Goal: Task Accomplishment & Management: Complete application form

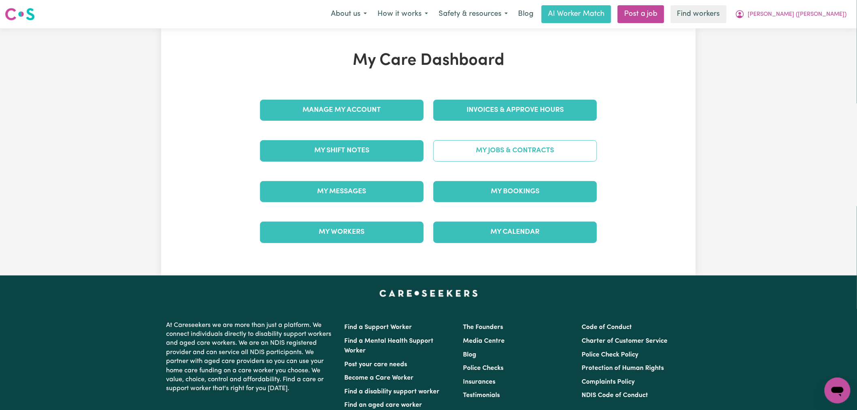
click at [496, 155] on link "My Jobs & Contracts" at bounding box center [515, 150] width 164 height 21
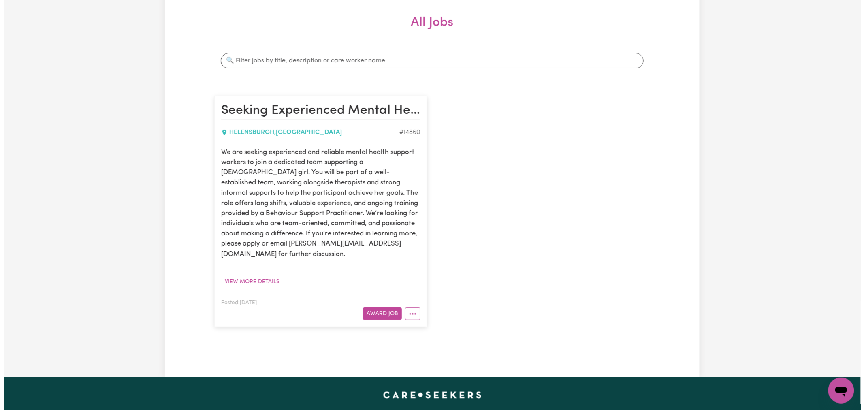
scroll to position [180, 0]
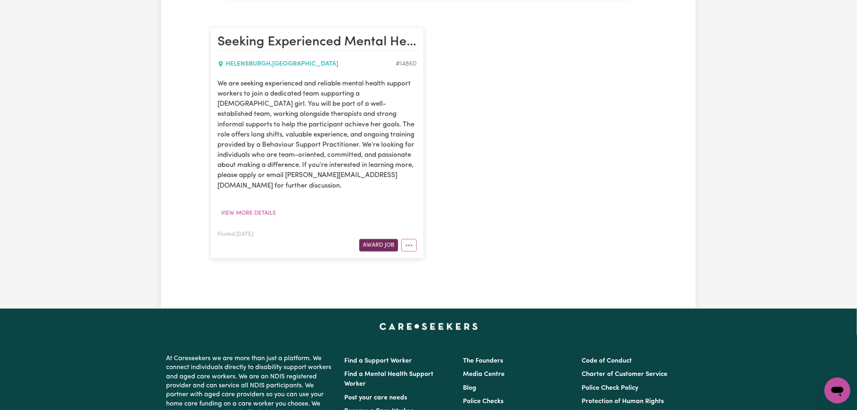
click at [385, 239] on button "Award Job" at bounding box center [378, 245] width 39 height 13
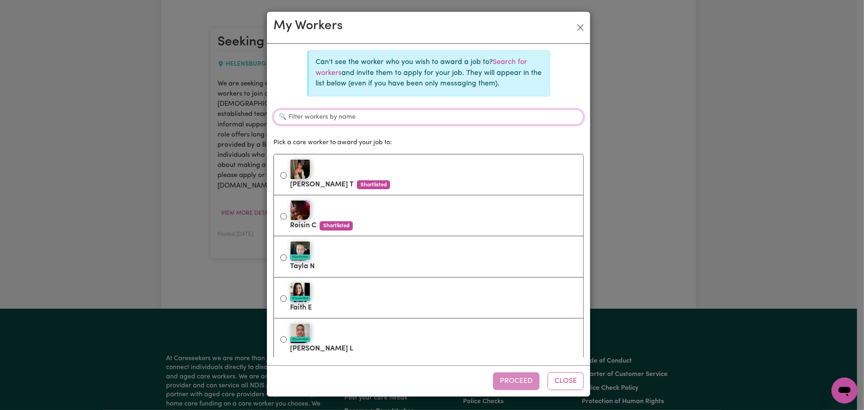
click at [346, 115] on input "Filter workers by name" at bounding box center [428, 116] width 310 height 15
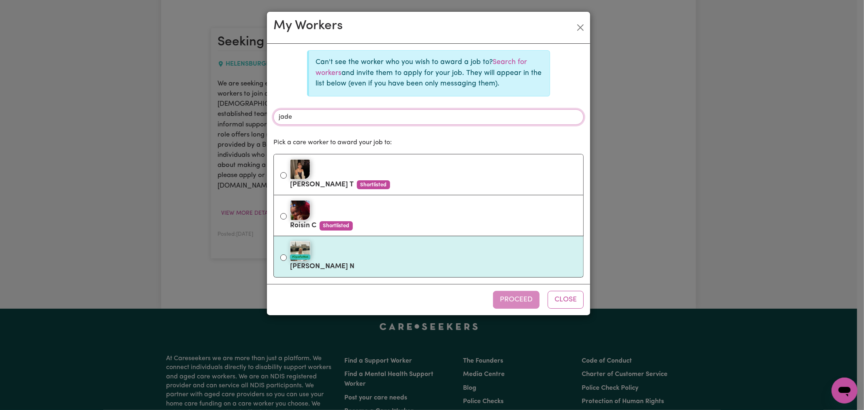
type input "jade"
click at [323, 257] on div "#OpenForWork" at bounding box center [433, 251] width 287 height 20
click at [287, 257] on input "#OpenForWork [PERSON_NAME]" at bounding box center [283, 257] width 6 height 6
radio input "true"
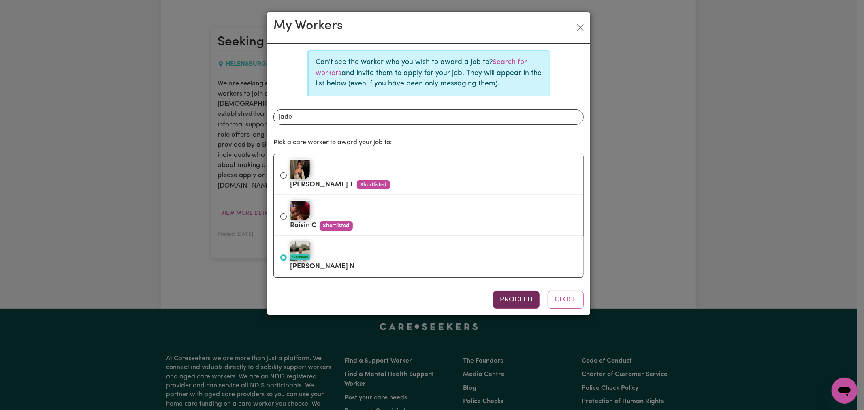
click at [513, 302] on button "Proceed" at bounding box center [516, 300] width 47 height 18
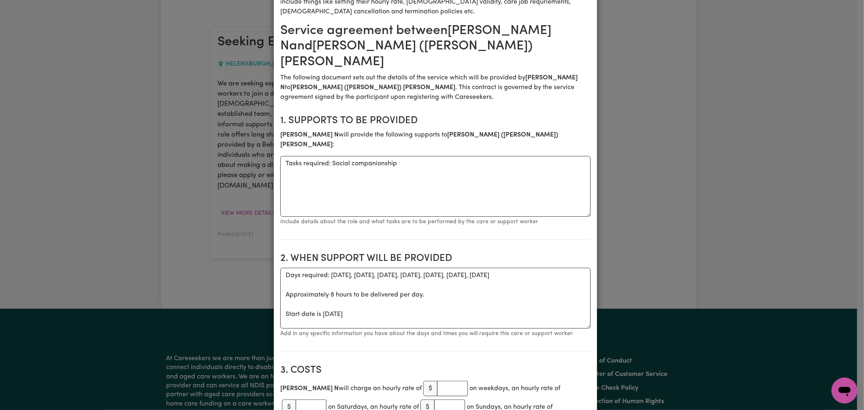
scroll to position [90, 0]
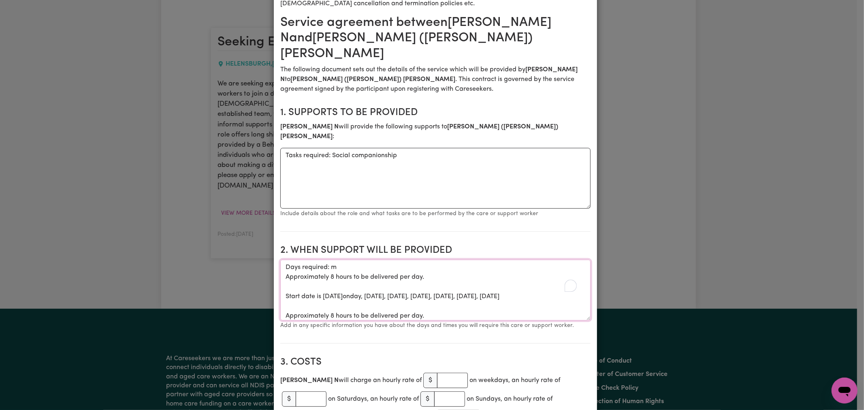
click at [362, 272] on textarea "Days required: m Approximately 8 hours to be delivered per day. Start date is […" at bounding box center [435, 290] width 310 height 61
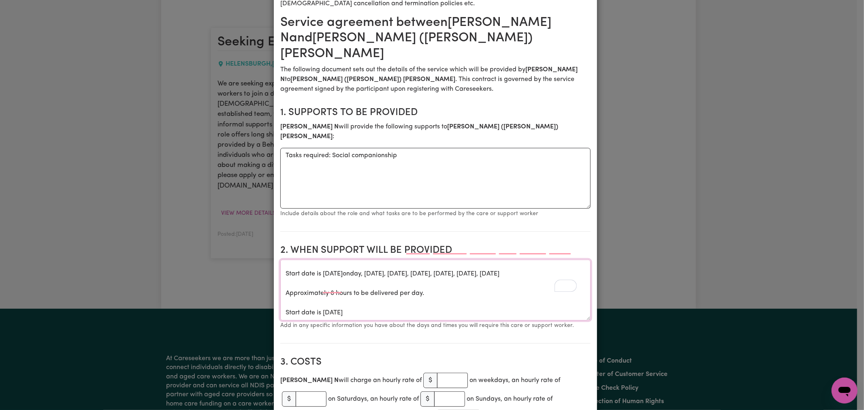
scroll to position [0, 0]
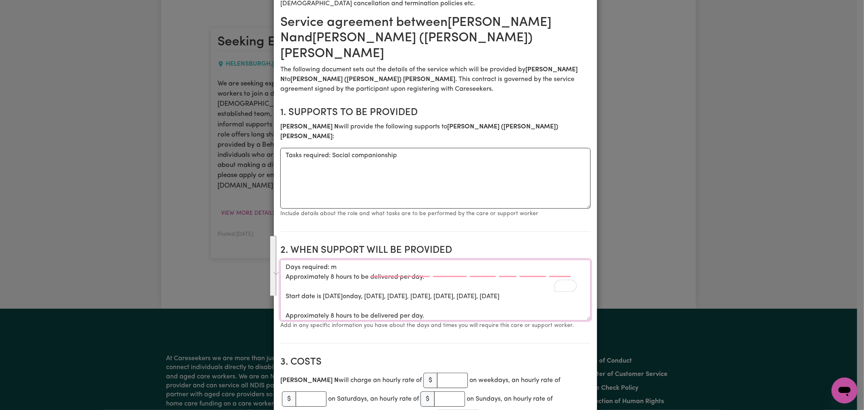
drag, startPoint x: 368, startPoint y: 277, endPoint x: 330, endPoint y: 241, distance: 52.1
click at [330, 260] on textarea "Days required: m Approximately 8 hours to be delivered per day. Start date is […" at bounding box center [435, 290] width 310 height 61
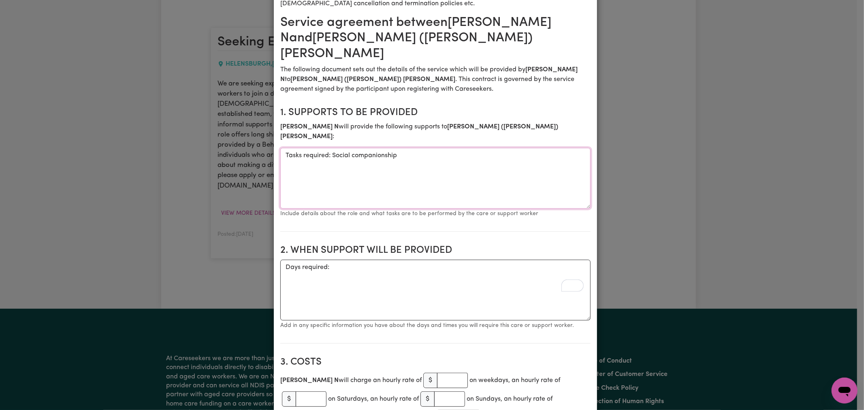
click at [474, 148] on textarea "Tasks required: Social companionship" at bounding box center [435, 178] width 310 height 61
click at [362, 260] on textarea "Days required:" at bounding box center [435, 290] width 310 height 61
click at [329, 260] on textarea "Days required: [DATE] 3pm-8pm" at bounding box center [435, 290] width 310 height 61
click at [357, 260] on textarea "Days required: [DATE] 3pm-8pm" at bounding box center [435, 290] width 310 height 61
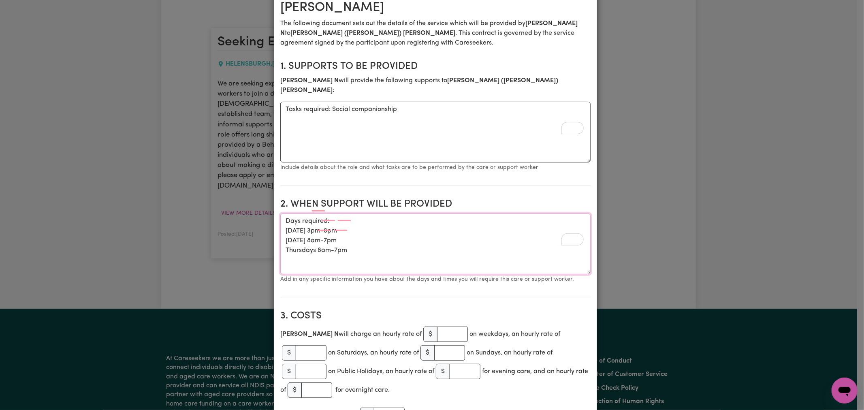
scroll to position [180, 0]
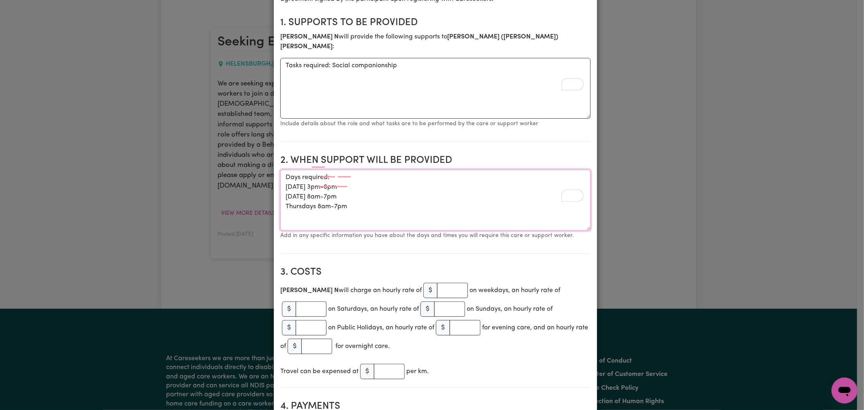
type textarea "Days required: [DATE] 3pm-8pm [DATE] 8am-7pm Thursdays 8am-7pm"
click at [437, 283] on input "number" at bounding box center [452, 290] width 31 height 15
paste input "61.07"
type input "61.07"
click at [381, 364] on input "number" at bounding box center [389, 371] width 31 height 15
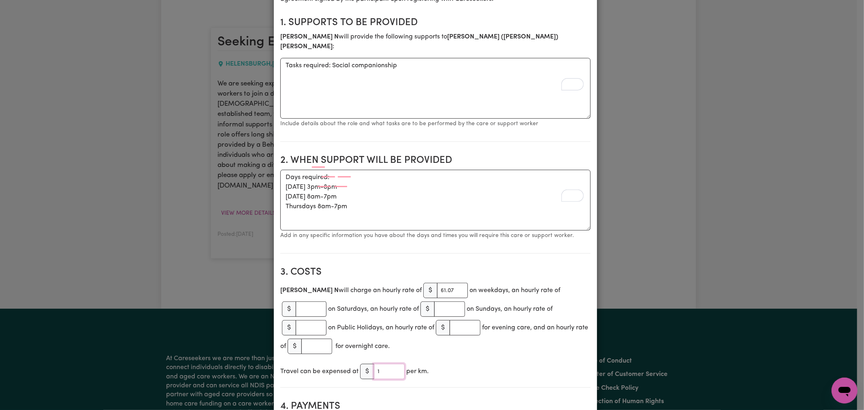
type input "1"
click at [471, 362] on div "Travel can be expensed at $ 1 per km." at bounding box center [435, 371] width 310 height 19
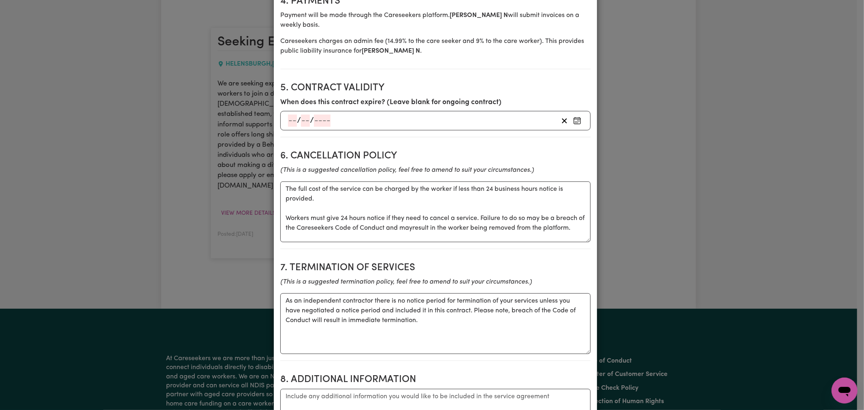
scroll to position [720, 0]
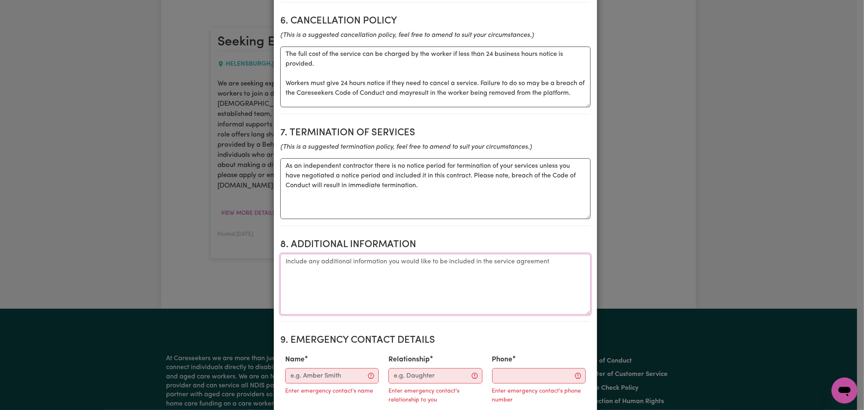
click at [377, 254] on textarea "Additional information" at bounding box center [435, 284] width 310 height 61
click at [323, 368] on input "Name" at bounding box center [332, 375] width 94 height 15
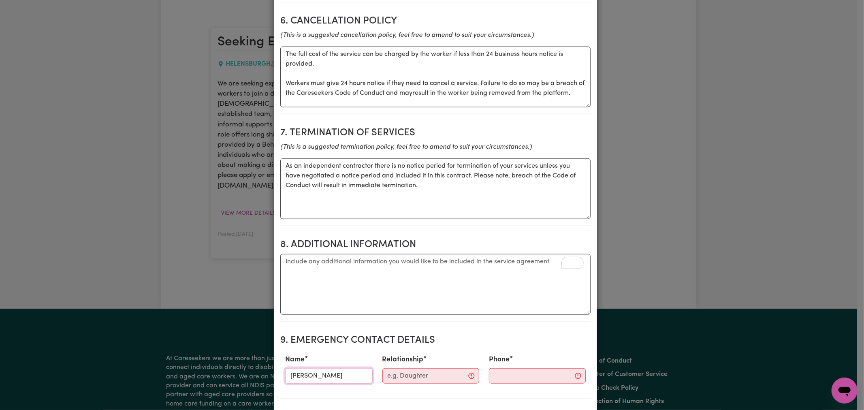
type input "[PERSON_NAME]"
type input "Mother"
click at [326, 254] on textarea "Additional information" at bounding box center [435, 284] width 310 height 61
click at [310, 254] on textarea "Additional information" at bounding box center [435, 284] width 310 height 61
paste textarea "Each time a support worker uses a restrictive practice, they must complete this…"
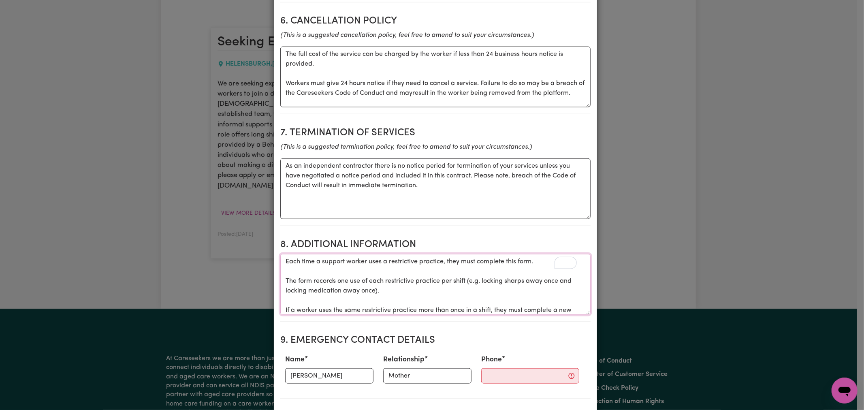
scroll to position [10, 0]
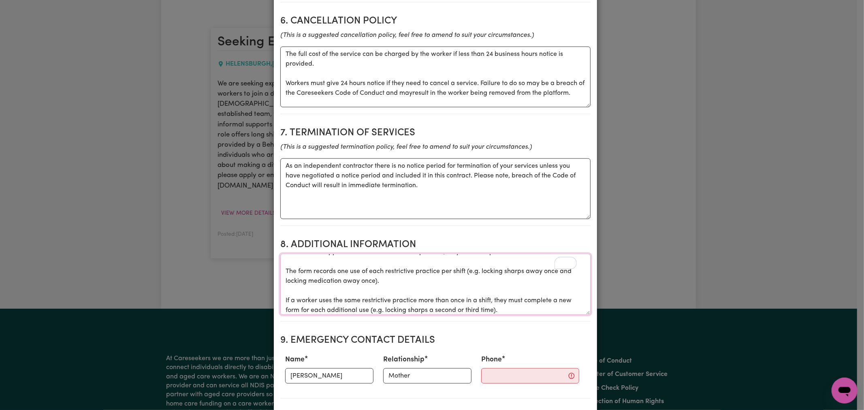
click at [309, 254] on textarea "Each time a support worker uses a restrictive practice, they must complete this…" at bounding box center [435, 284] width 310 height 61
click at [392, 254] on textarea "Each time a support worker uses a restrictive practice, they must complete this…" at bounding box center [435, 284] width 310 height 61
paste textarea "[URL][DOMAIN_NAME]"
drag, startPoint x: 492, startPoint y: 243, endPoint x: 378, endPoint y: 235, distance: 114.9
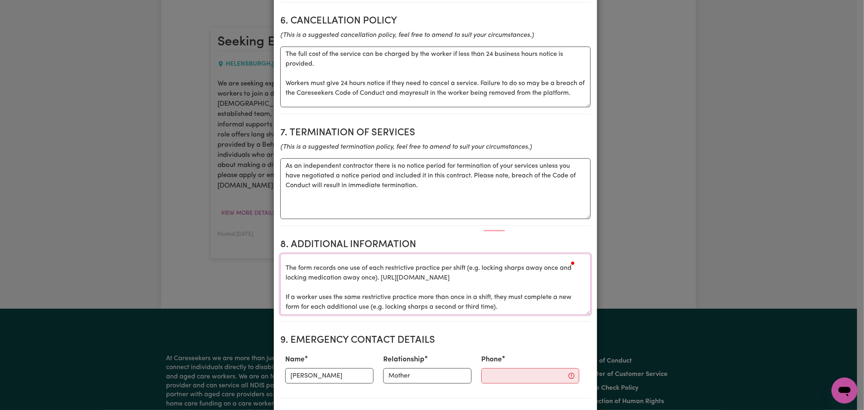
click at [378, 254] on textarea "Each time a support worker uses a restrictive practice, they must complete this…" at bounding box center [435, 284] width 310 height 61
drag, startPoint x: 378, startPoint y: 235, endPoint x: 458, endPoint y: 243, distance: 81.0
click at [458, 254] on textarea "Each time a support worker uses a restrictive practice, they must complete this…" at bounding box center [435, 284] width 310 height 61
type textarea "Each time a support worker uses a restrictive practice, they must complete this…"
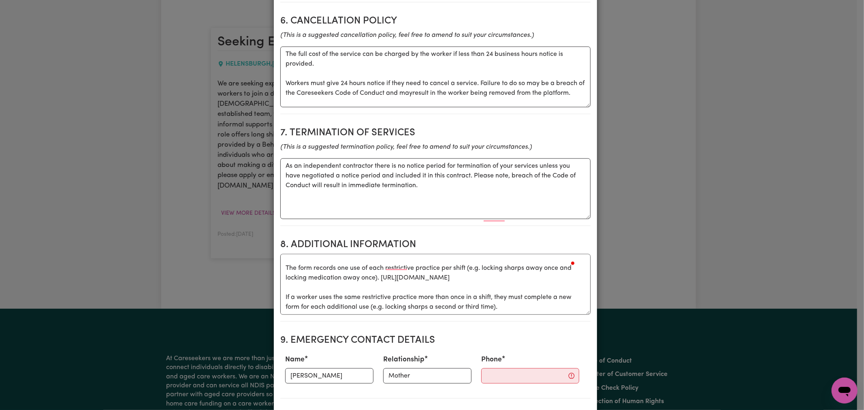
scroll to position [23, 0]
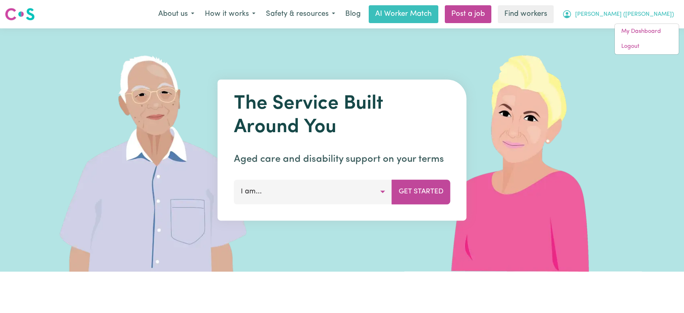
click at [648, 45] on link "Logout" at bounding box center [647, 46] width 64 height 15
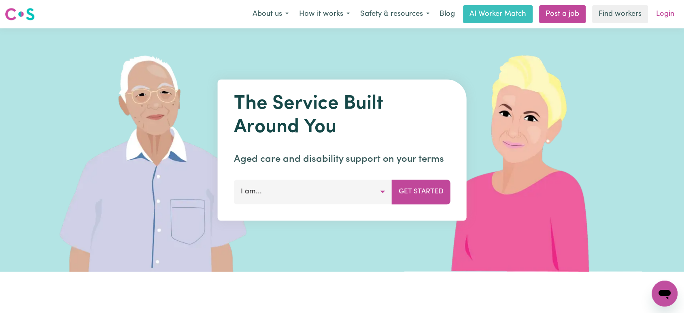
click at [662, 18] on link "Login" at bounding box center [666, 14] width 28 height 18
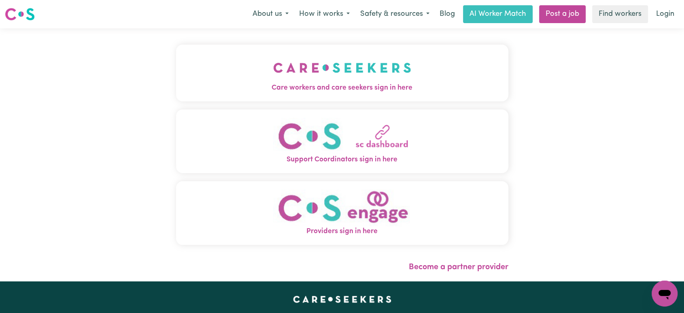
click at [343, 80] on img "Care workers and care seekers sign in here" at bounding box center [342, 68] width 138 height 30
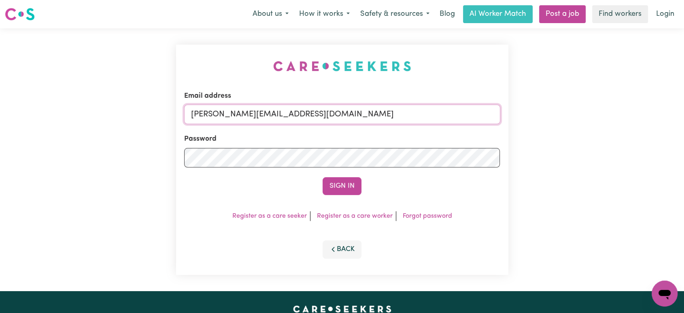
click at [327, 113] on input "lindsay@careseekers.com.au" at bounding box center [342, 113] width 316 height 19
drag, startPoint x: 388, startPoint y: 111, endPoint x: 230, endPoint y: 118, distance: 158.0
click at [230, 118] on input "superuser~CaronuttingMMJ@careseekers.com.au" at bounding box center [342, 113] width 316 height 19
type input "superuser~CarolineFrenchYS@careseekers.com.au"
click at [323, 177] on button "Sign In" at bounding box center [342, 186] width 39 height 18
